Goal: Book appointment/travel/reservation

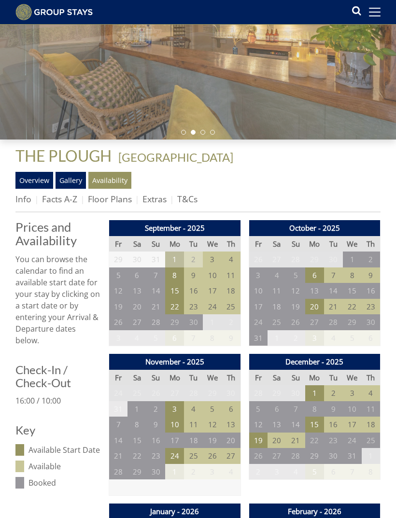
scroll to position [127, 0]
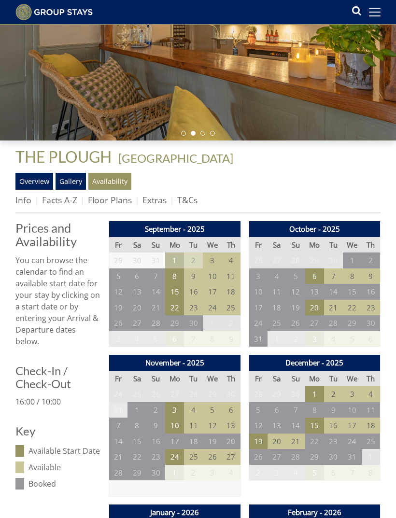
click at [35, 176] on link "Overview" at bounding box center [34, 181] width 38 height 16
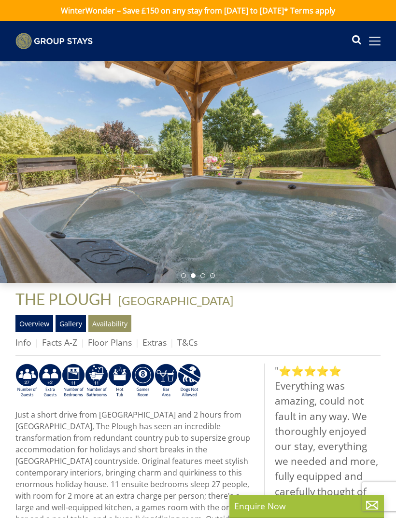
click at [114, 323] on link "Availability" at bounding box center [109, 323] width 43 height 16
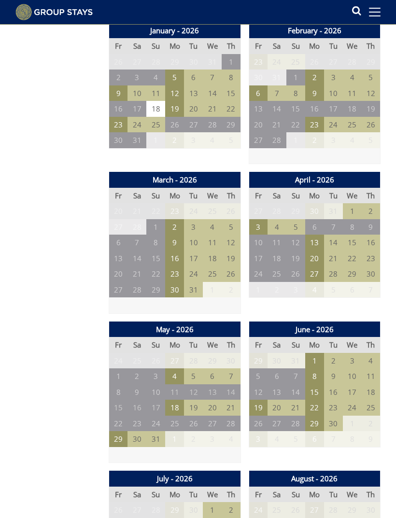
scroll to position [609, 0]
click at [118, 431] on td "29" at bounding box center [118, 439] width 19 height 16
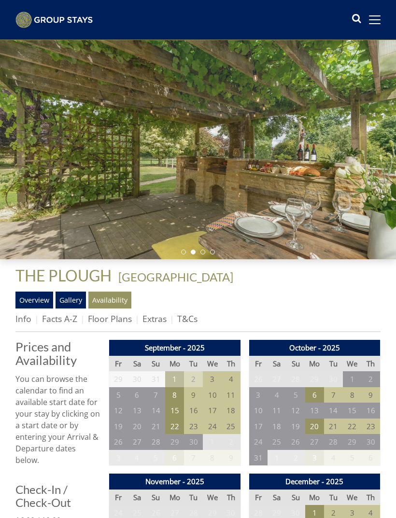
scroll to position [24, 0]
click at [36, 302] on link "Overview" at bounding box center [34, 300] width 38 height 16
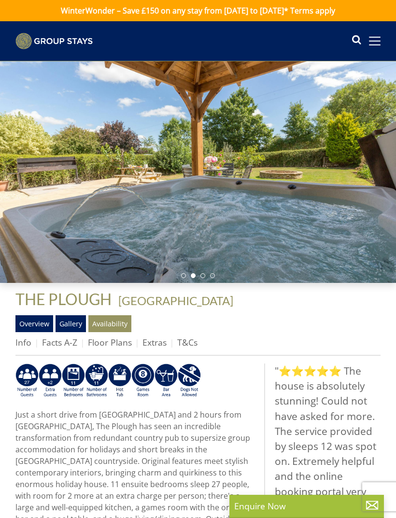
click at [76, 330] on link "Gallery" at bounding box center [71, 323] width 30 height 16
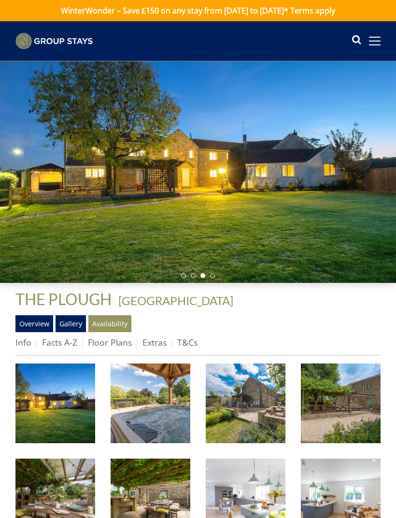
click at [113, 327] on link "Availability" at bounding box center [109, 323] width 43 height 16
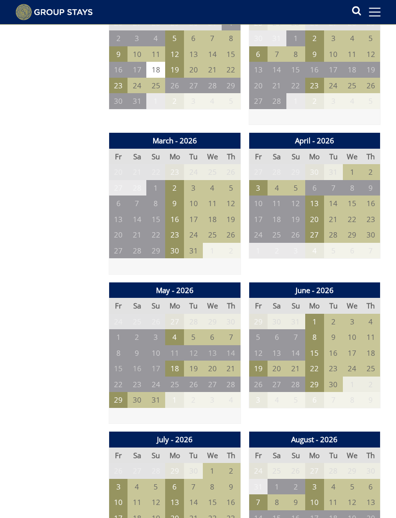
scroll to position [647, 0]
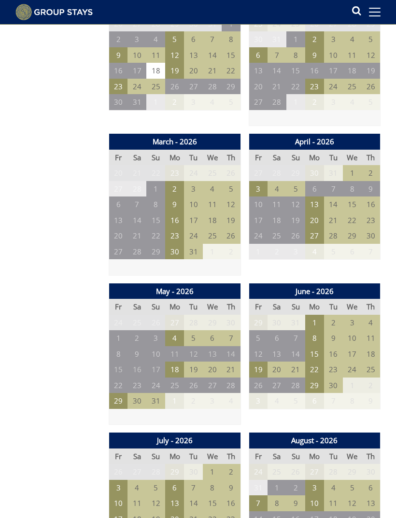
click at [122, 393] on td "29" at bounding box center [118, 401] width 19 height 16
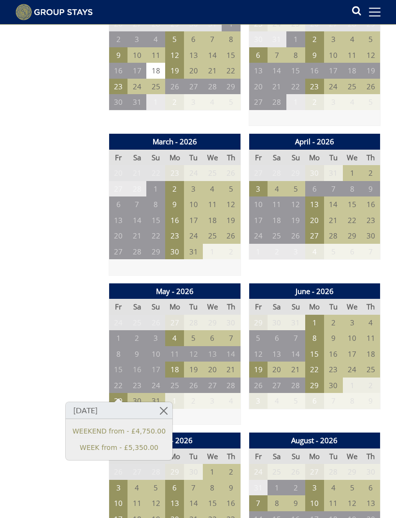
click at [261, 362] on td "19" at bounding box center [258, 370] width 19 height 16
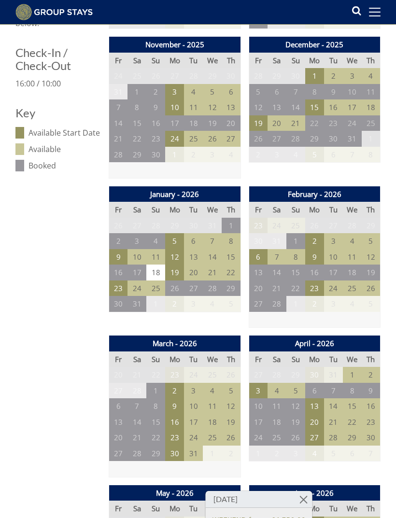
scroll to position [448, 0]
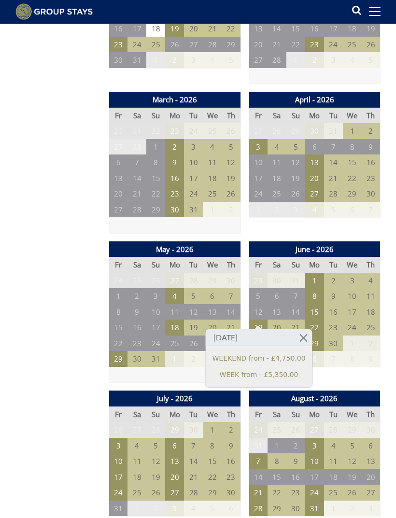
click at [119, 369] on td at bounding box center [175, 375] width 132 height 16
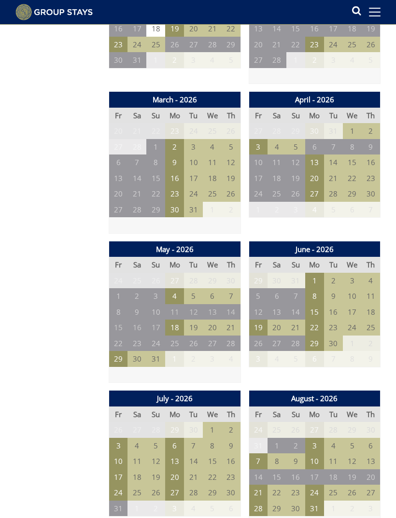
click at [118, 367] on td at bounding box center [175, 375] width 132 height 16
click at [325, 123] on td "31" at bounding box center [333, 131] width 19 height 16
click at [120, 438] on td "3" at bounding box center [118, 446] width 19 height 16
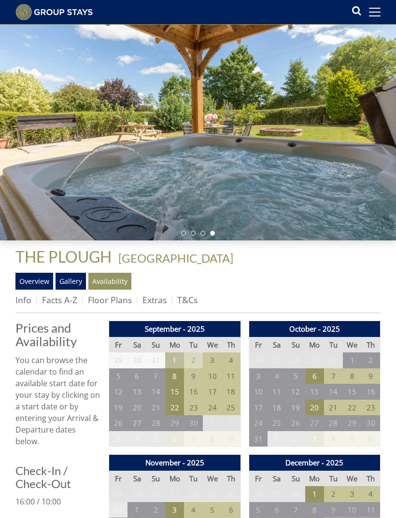
scroll to position [0, 0]
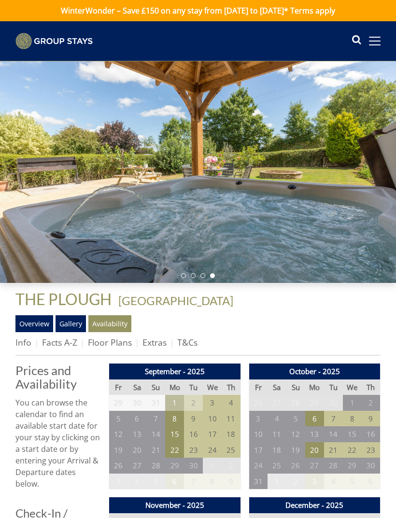
click at [35, 327] on link "Overview" at bounding box center [34, 323] width 38 height 16
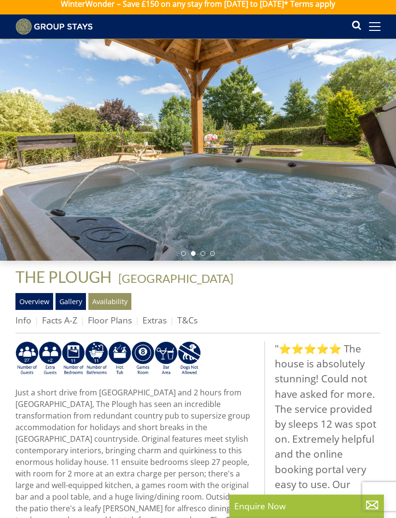
scroll to position [0, 0]
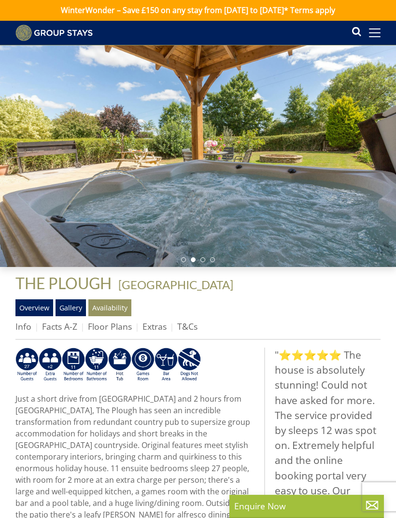
click at [36, 304] on link "Overview" at bounding box center [34, 307] width 38 height 16
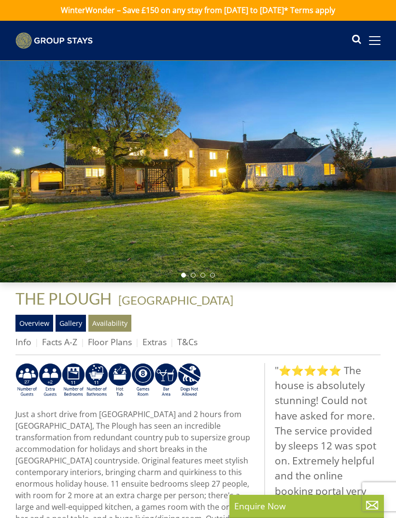
scroll to position [0, 0]
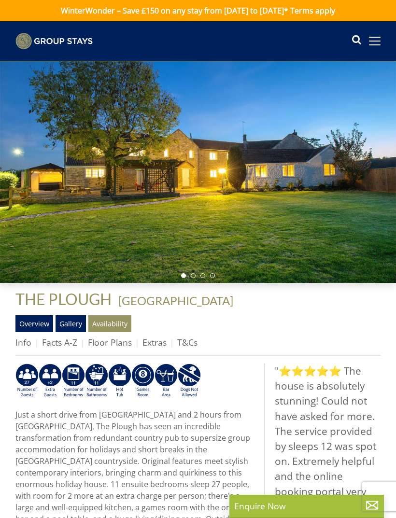
click at [44, 325] on link "Overview" at bounding box center [34, 323] width 38 height 16
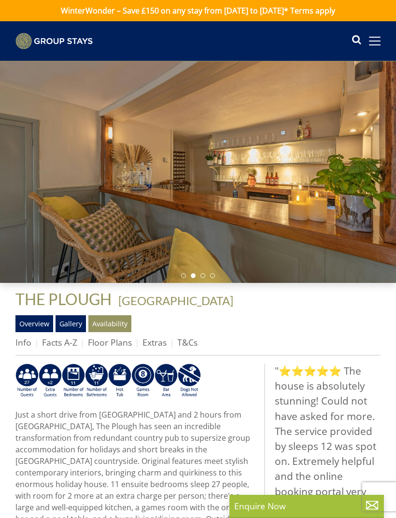
click at [72, 326] on link "Gallery" at bounding box center [71, 323] width 30 height 16
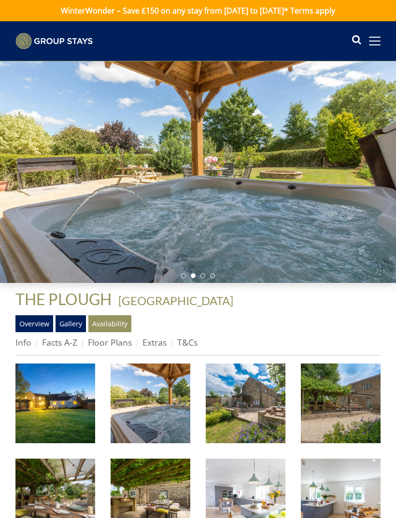
click at [376, 42] on span at bounding box center [375, 41] width 12 height 9
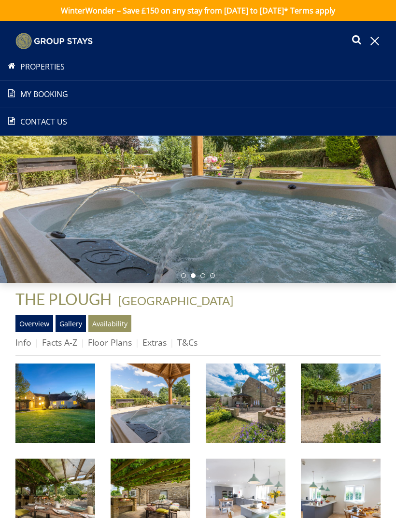
click at [49, 65] on link "Properties" at bounding box center [198, 67] width 396 height 12
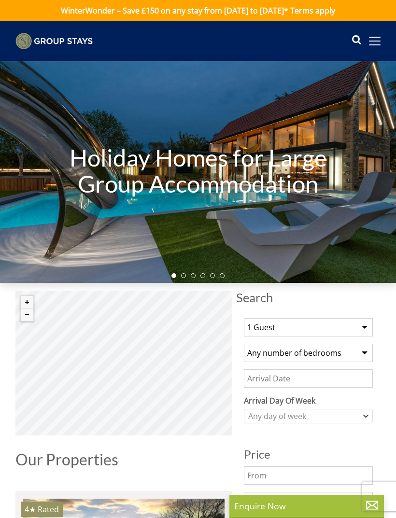
click at [359, 326] on select "1 Guest 2 Guests 3 Guests 4 Guests 5 Guests 6 Guests 7 Guests 8 Guests 9 Guests…" at bounding box center [308, 327] width 129 height 18
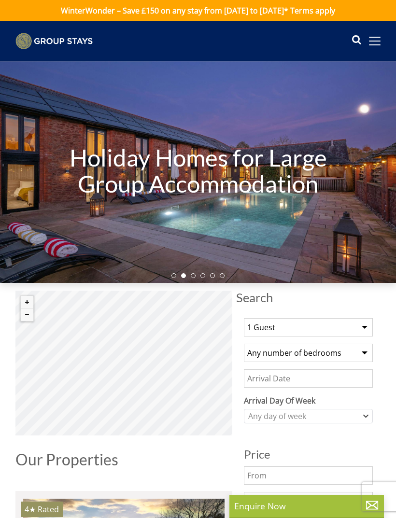
select select "26"
click at [357, 355] on select "Any number of bedrooms 4 Bedrooms 5 Bedrooms 6 Bedrooms 7 Bedrooms 8 Bedrooms 9…" at bounding box center [308, 353] width 129 height 18
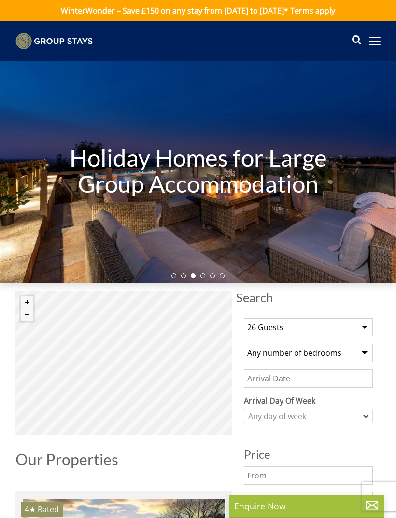
select select "11"
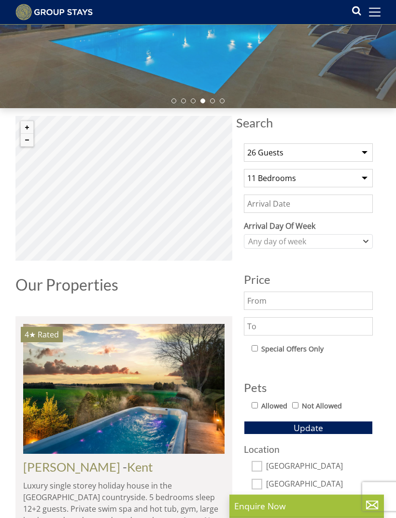
scroll to position [159, 0]
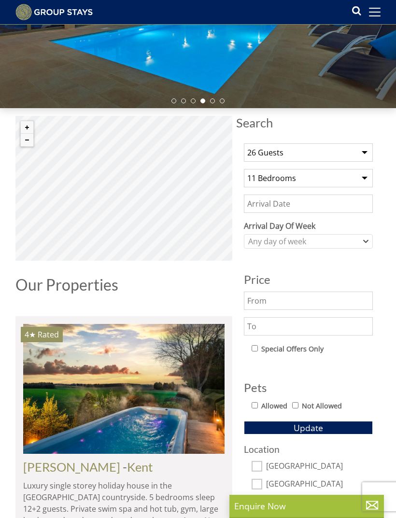
click at [312, 429] on span "Update" at bounding box center [308, 428] width 29 height 12
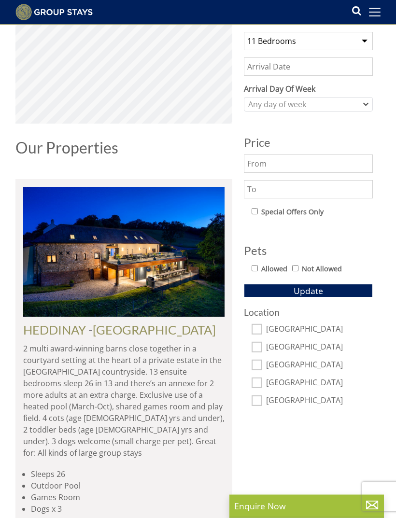
scroll to position [305, 0]
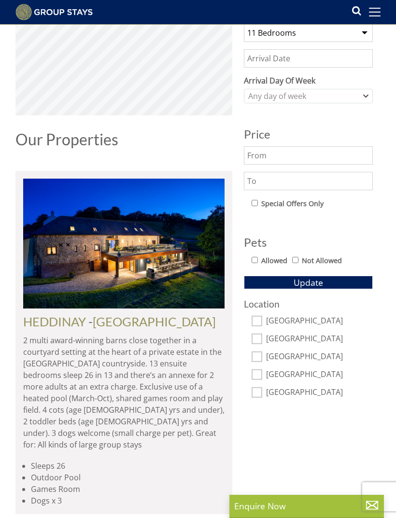
click at [259, 390] on input "[GEOGRAPHIC_DATA]" at bounding box center [257, 392] width 11 height 11
checkbox input "true"
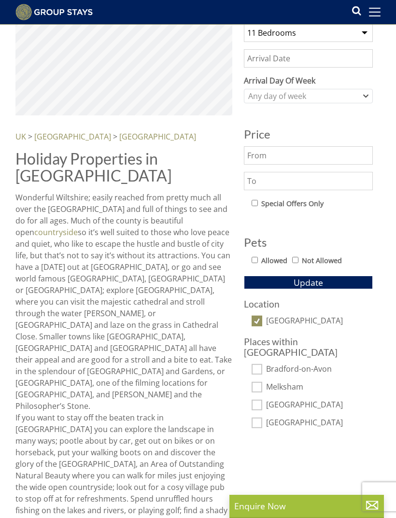
click at [312, 283] on span "Update" at bounding box center [308, 283] width 29 height 12
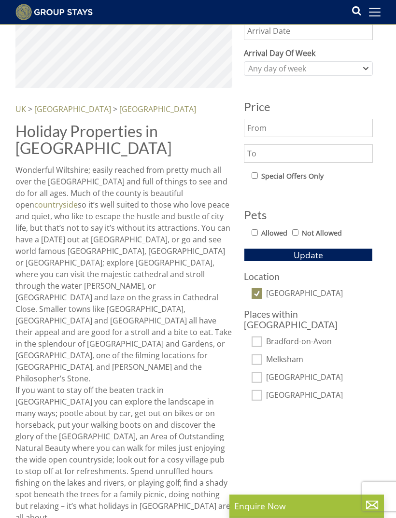
click at [257, 372] on input "[GEOGRAPHIC_DATA]" at bounding box center [257, 377] width 11 height 11
checkbox input "true"
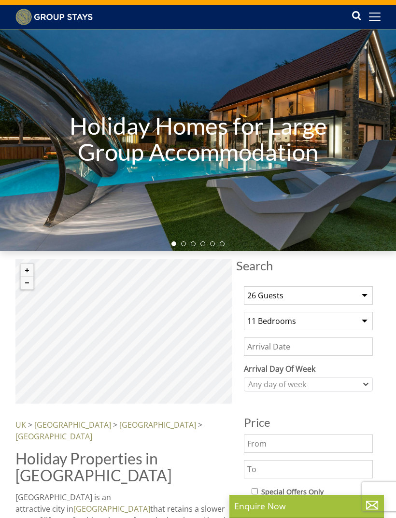
scroll to position [0, 0]
